Goal: Information Seeking & Learning: Find specific fact

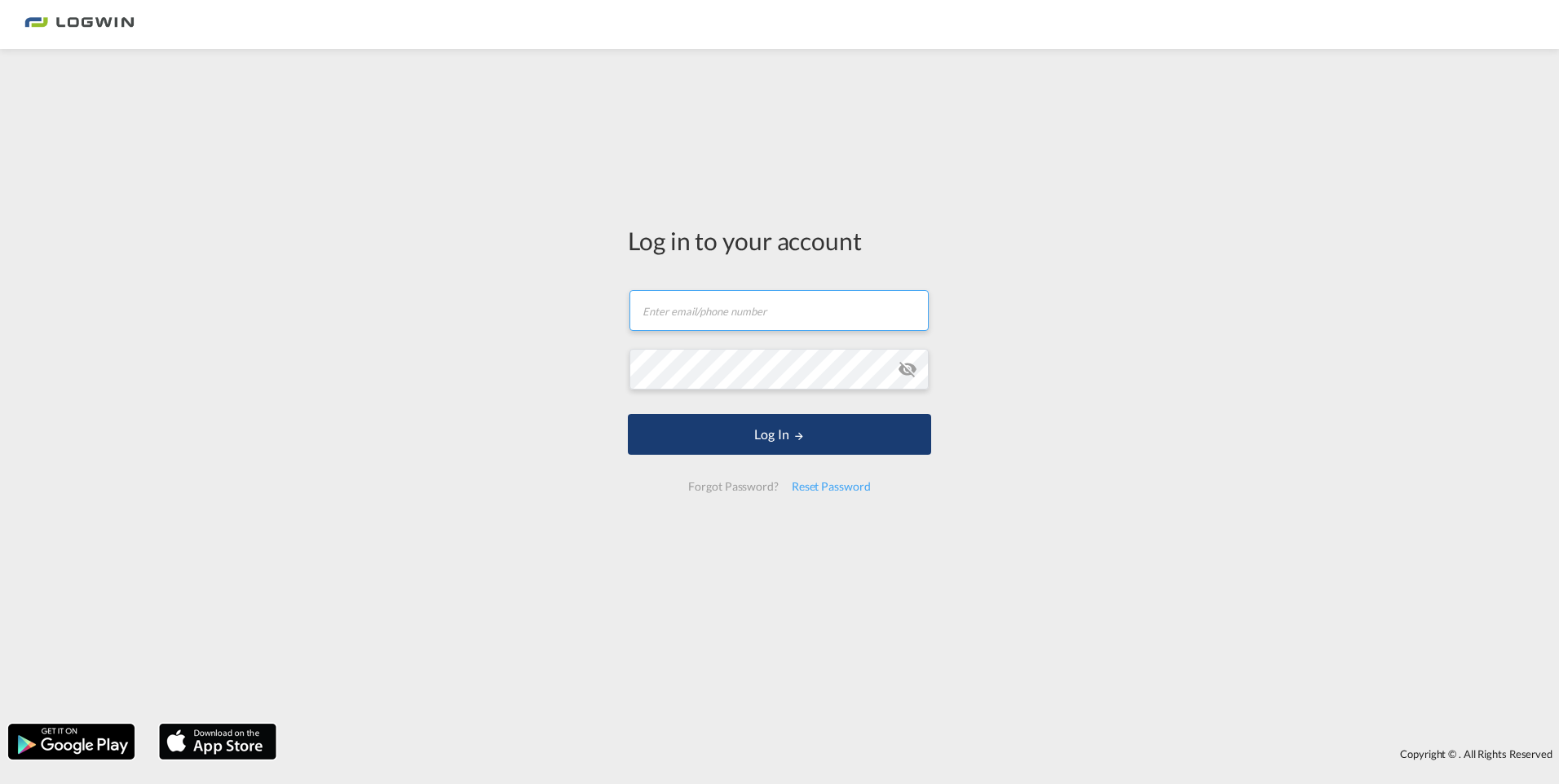
type input "[PERSON_NAME][EMAIL_ADDRESS][PERSON_NAME][DOMAIN_NAME]"
click at [745, 435] on button "Log In" at bounding box center [780, 435] width 304 height 41
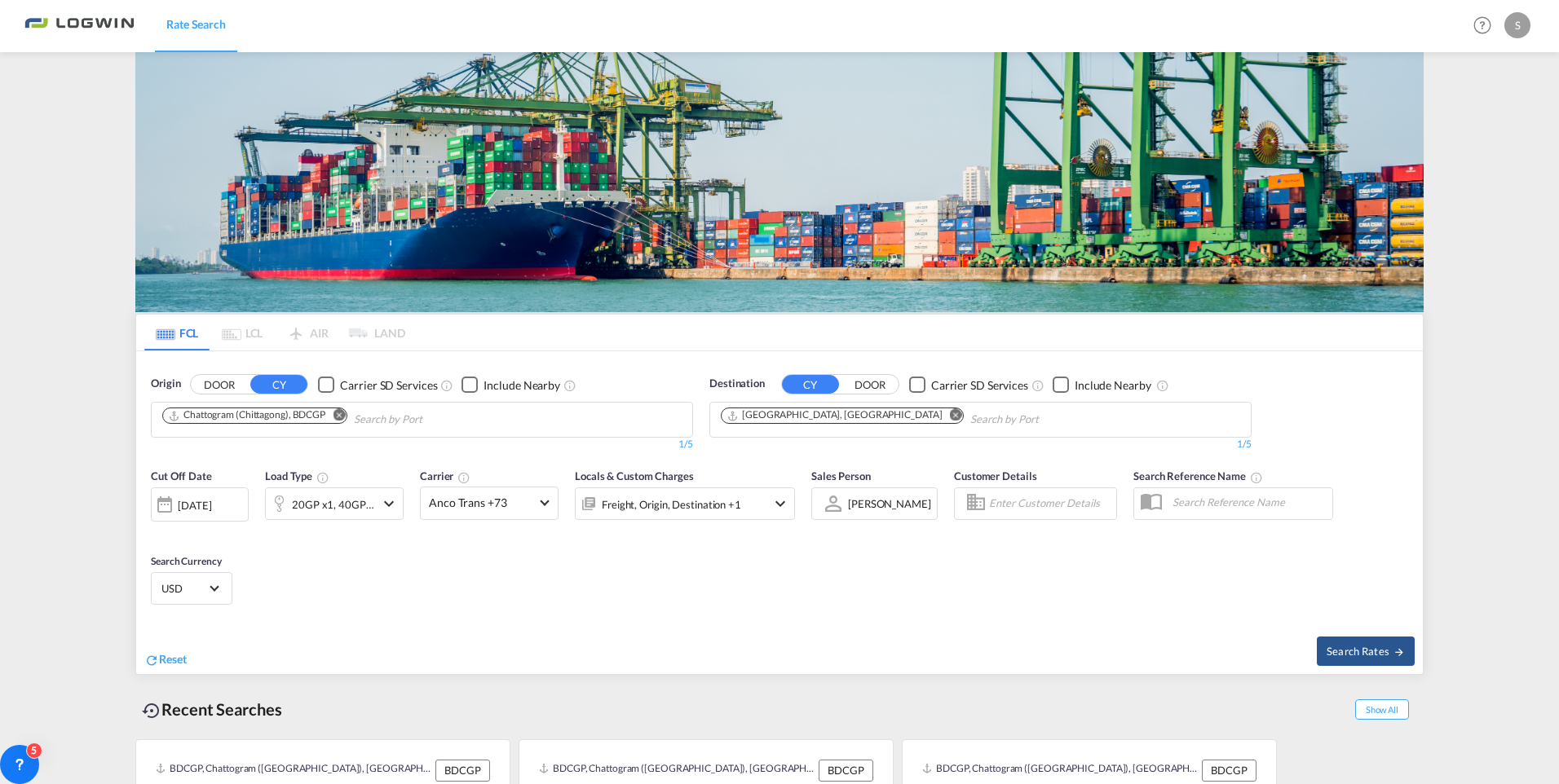
click at [211, 498] on div "[DATE]" at bounding box center [194, 506] width 34 height 15
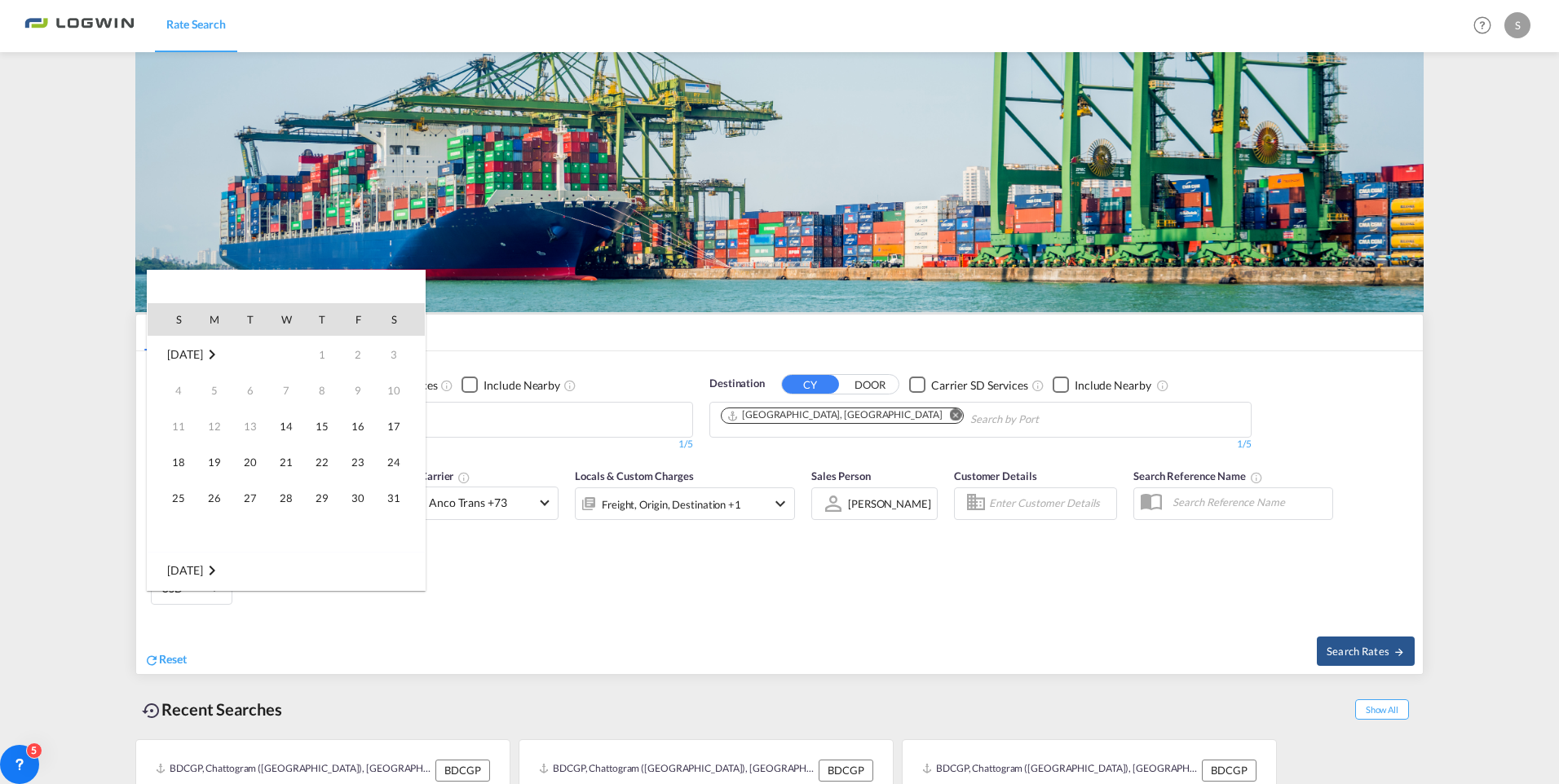
scroll to position [649, 0]
click at [357, 423] on span "15" at bounding box center [358, 426] width 33 height 33
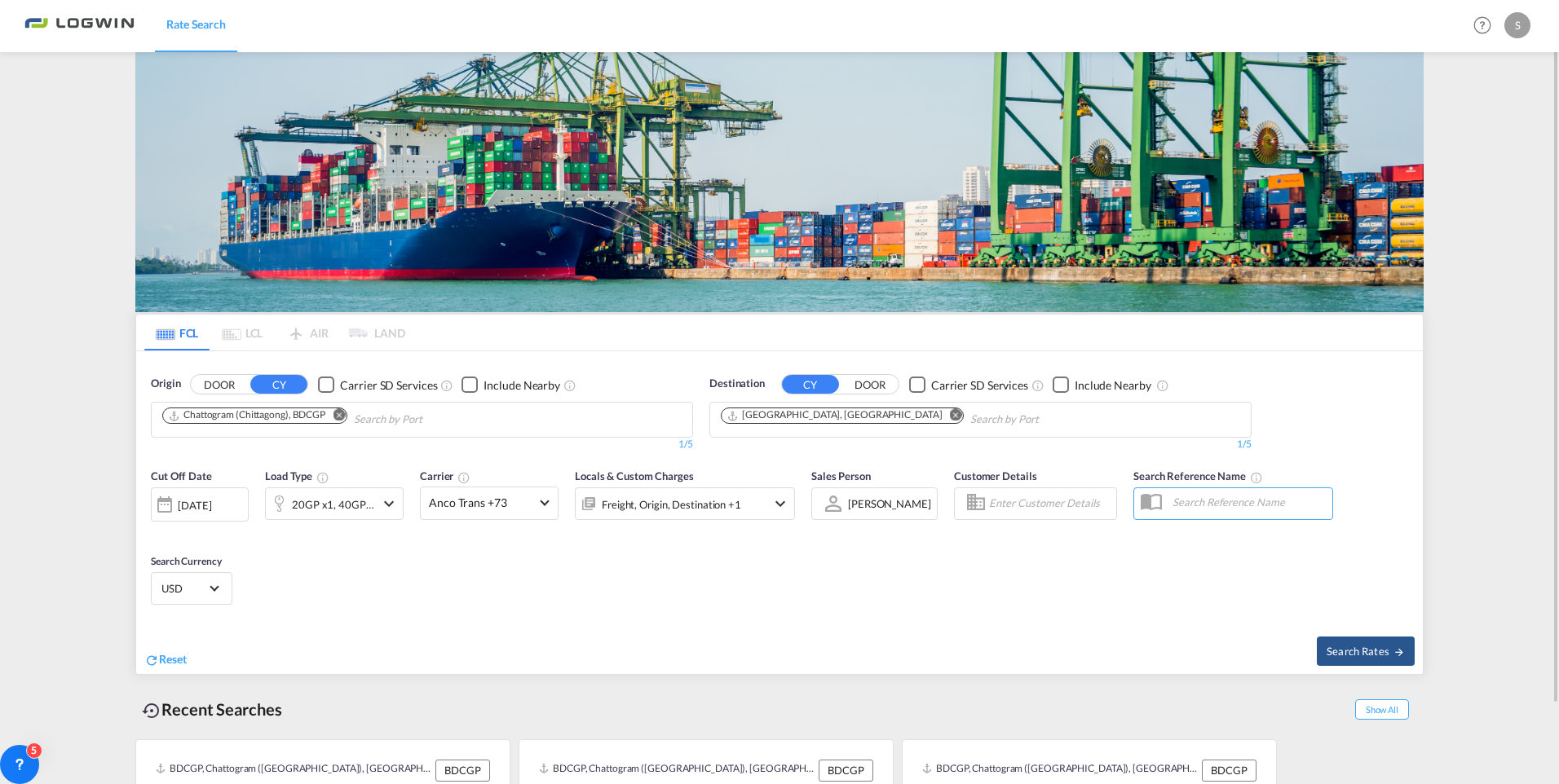
click at [343, 412] on md-icon "Remove" at bounding box center [338, 415] width 12 height 12
click at [289, 414] on body "Rate Search Rate Search Help Resources Product Release S My Profile Logout FCL …" at bounding box center [780, 392] width 1559 height 784
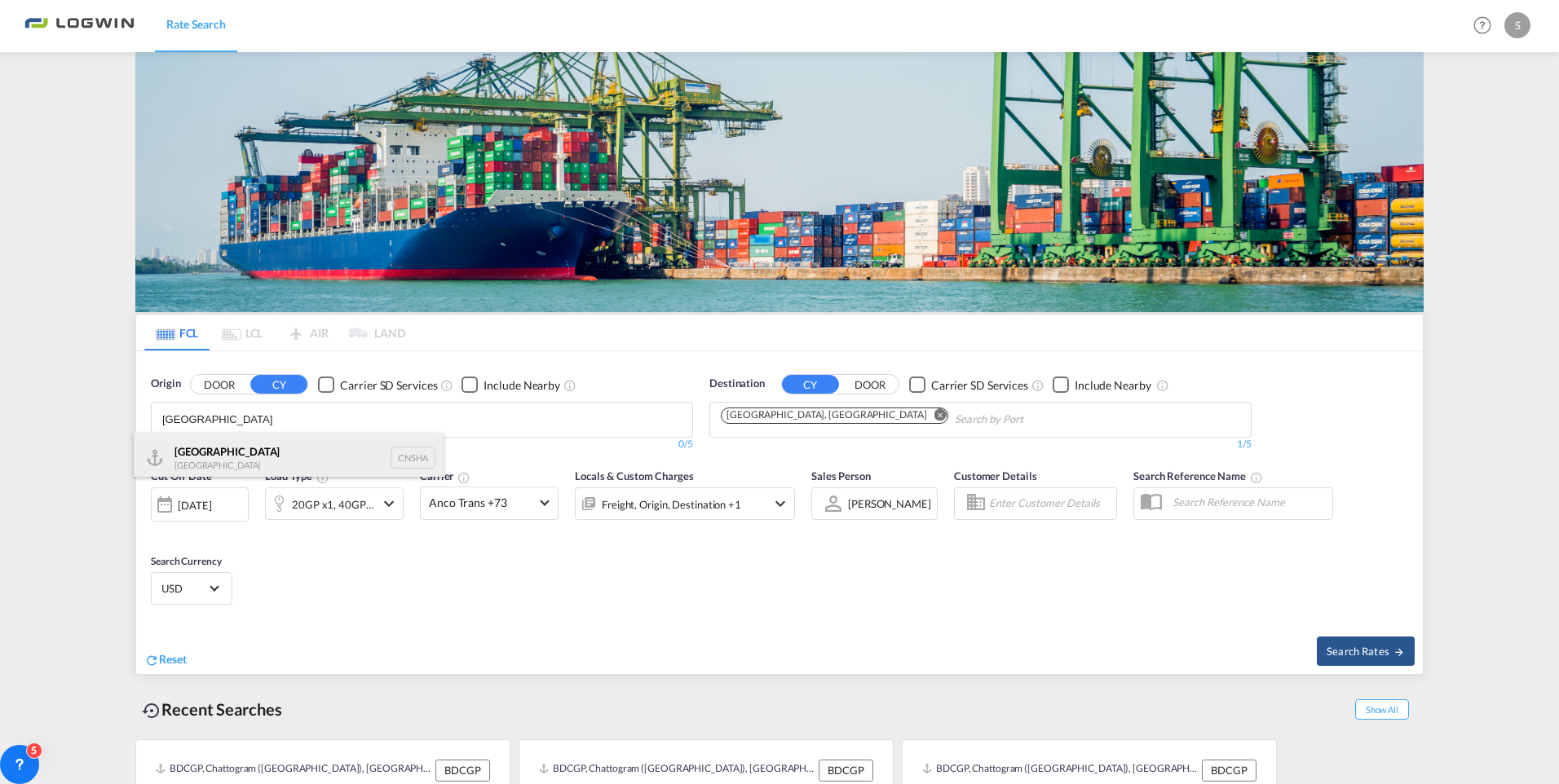
type input "[GEOGRAPHIC_DATA]"
click at [205, 458] on div "Shanghai [GEOGRAPHIC_DATA] CNSHA" at bounding box center [288, 457] width 309 height 49
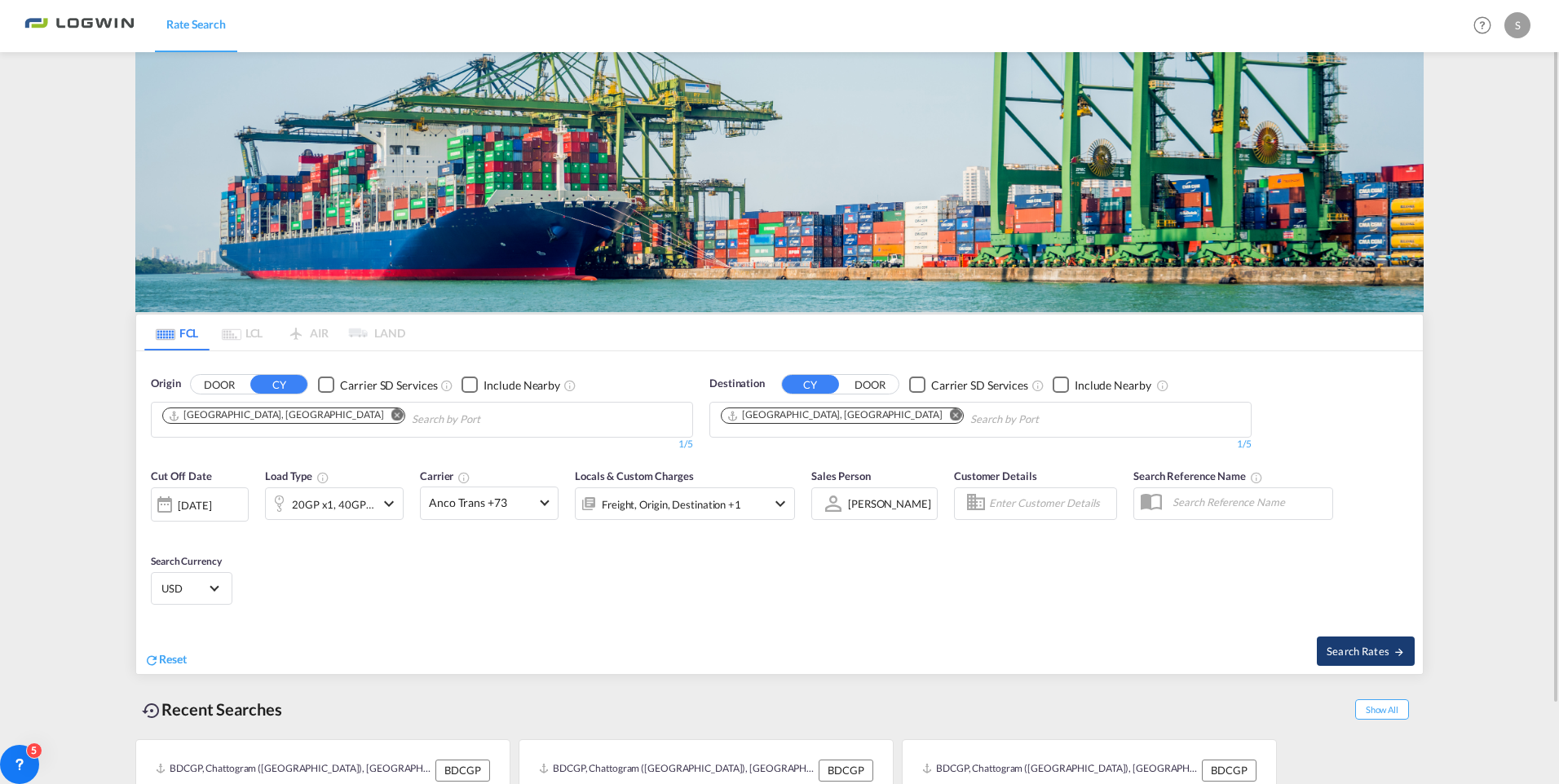
click at [1363, 654] on span "Search Rates" at bounding box center [1366, 651] width 79 height 13
type input "CNSHA to DEHAM / [DATE]"
